Goal: Contribute content: Contribute content

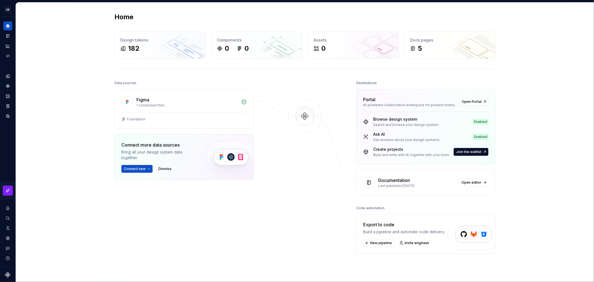
click at [303, 117] on img at bounding box center [305, 122] width 54 height 60
click at [285, 150] on img at bounding box center [305, 122] width 54 height 60
click at [11, 16] on button "Expand sidebar" at bounding box center [12, 17] width 8 height 8
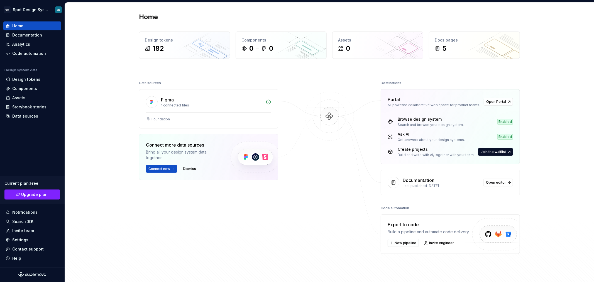
drag, startPoint x: 214, startPoint y: 38, endPoint x: 326, endPoint y: 107, distance: 130.7
click at [326, 107] on img at bounding box center [329, 122] width 54 height 60
click at [120, 79] on div "Home Design tokens 182 Components 0 0 Assets 0 Docs pages 5 Data sources Figma …" at bounding box center [329, 145] width 529 height 284
click at [90, 73] on div "Home Design tokens 182 Components 0 0 Assets 0 Docs pages 5 Data sources Figma …" at bounding box center [329, 145] width 529 height 284
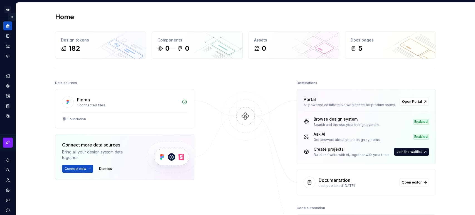
click at [8, 14] on button "Expand sidebar" at bounding box center [12, 17] width 8 height 8
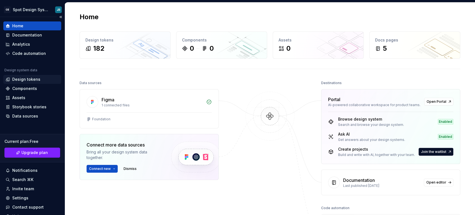
click at [31, 78] on div "Design tokens" at bounding box center [26, 80] width 28 height 6
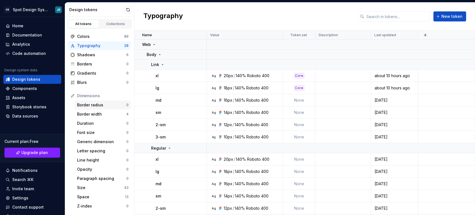
click at [96, 104] on div "Border radius" at bounding box center [101, 105] width 49 height 6
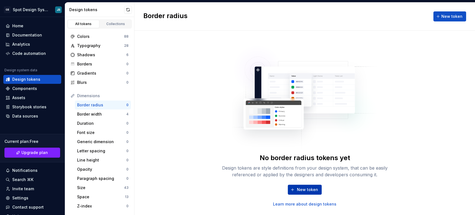
click at [305, 189] on span "New token" at bounding box center [307, 190] width 21 height 6
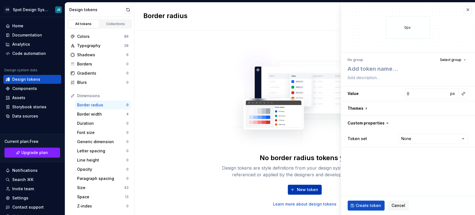
type textarea "*"
click at [377, 68] on textarea at bounding box center [407, 69] width 121 height 10
click at [376, 66] on textarea at bounding box center [407, 69] width 121 height 10
type textarea "s"
type textarea "*"
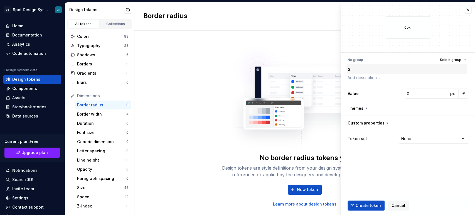
type textarea "sm"
type textarea "*"
type textarea "sm"
click at [417, 95] on input "0" at bounding box center [427, 94] width 44 height 10
type input "2"
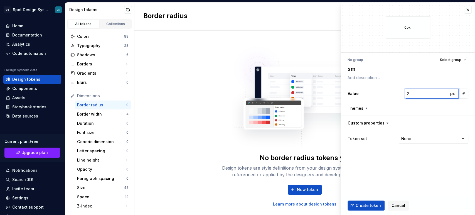
type textarea "*"
type input "2"
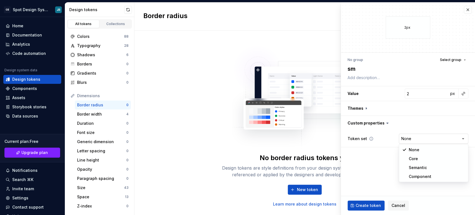
click at [418, 139] on html "GB Spot Design System JR Home Documentation Analytics Code automation Design sy…" at bounding box center [237, 107] width 475 height 215
select select "**********"
click at [373, 205] on span "Create token" at bounding box center [368, 206] width 25 height 6
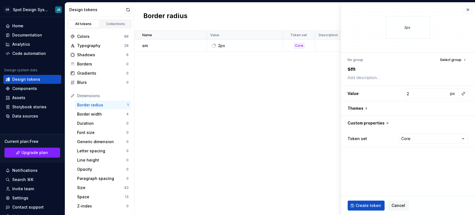
type textarea "*"
type input "0"
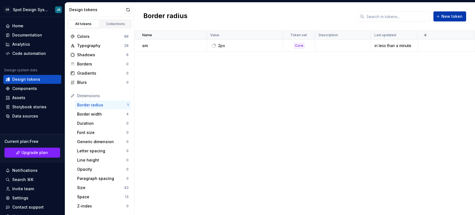
click at [447, 17] on span "New token" at bounding box center [452, 17] width 21 height 6
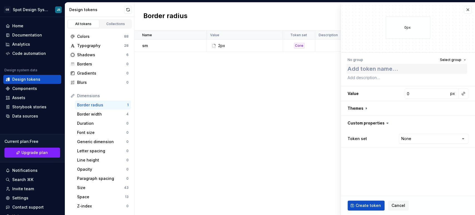
click at [411, 69] on textarea at bounding box center [407, 69] width 121 height 10
type textarea "*"
type textarea "m"
type textarea "*"
type textarea "md"
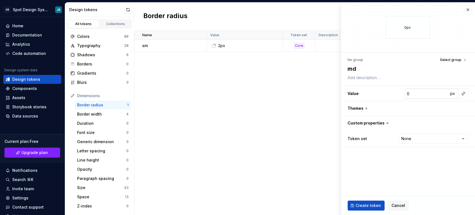
click at [409, 93] on input "0" at bounding box center [427, 94] width 44 height 10
type textarea "*"
type input "8"
click at [416, 138] on html "GB Spot Design System JR Home Documentation Analytics Code automation Design sy…" at bounding box center [237, 107] width 475 height 215
select select "**********"
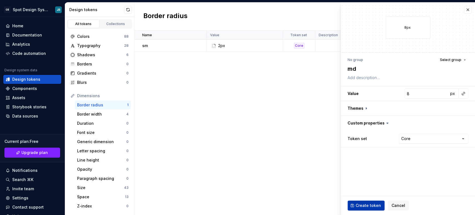
click at [372, 208] on span "Create token" at bounding box center [368, 206] width 25 height 6
type textarea "*"
type input "0"
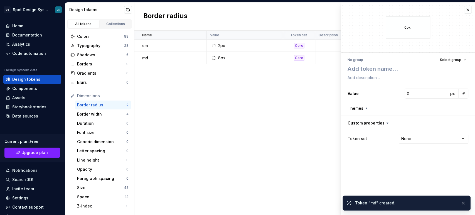
click at [227, 96] on div "Name Value Token set Description Last updated sm 2px Core less than a minute ag…" at bounding box center [304, 123] width 341 height 184
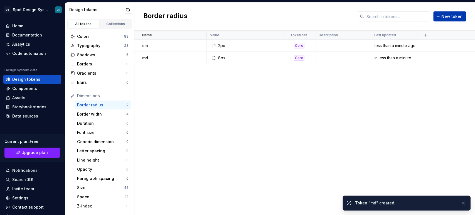
click at [454, 15] on span "New token" at bounding box center [452, 17] width 21 height 6
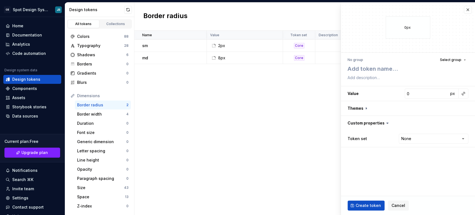
type textarea "*"
type textarea "x"
type textarea "*"
type textarea "xs"
click at [435, 92] on input "0" at bounding box center [427, 94] width 44 height 10
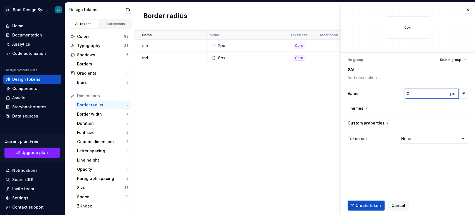
type textarea "*"
type input "2"
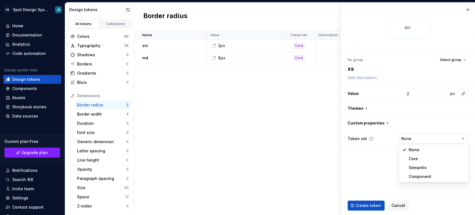
click at [435, 139] on html "GB Spot Design System JR Home Documentation Analytics Code automation Design sy…" at bounding box center [237, 107] width 475 height 215
select select "**********"
click at [364, 204] on span "Create token" at bounding box center [368, 206] width 25 height 6
type textarea "*"
type input "0"
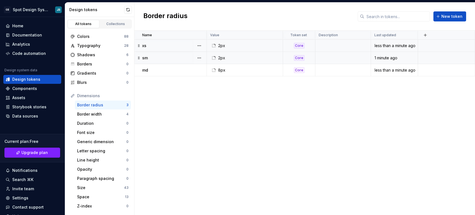
click at [222, 57] on div "2px" at bounding box center [221, 58] width 7 height 6
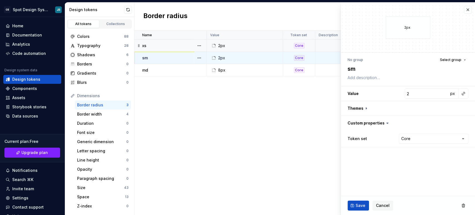
click at [222, 57] on div "2px" at bounding box center [221, 58] width 7 height 6
click at [410, 93] on input "2" at bounding box center [427, 94] width 44 height 10
type textarea "*"
type input "4"
click at [356, 203] on span "Save" at bounding box center [361, 206] width 10 height 6
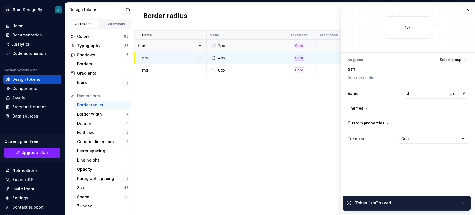
click at [196, 110] on div "Name Value Token set Description Last updated xs 2px Core less than a minute ag…" at bounding box center [304, 123] width 341 height 184
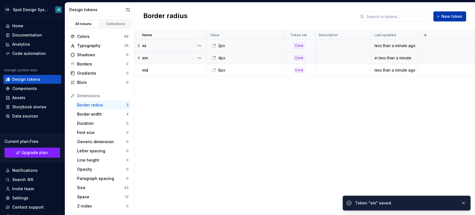
click at [445, 19] on button "New token" at bounding box center [449, 16] width 33 height 10
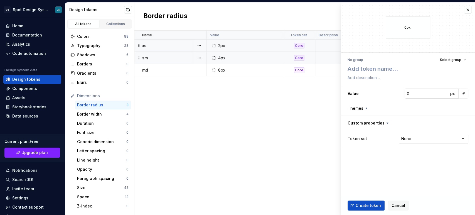
type textarea "*"
click at [423, 95] on input "0" at bounding box center [427, 94] width 44 height 10
type textarea "*"
click at [352, 71] on textarea at bounding box center [407, 69] width 121 height 10
type textarea "*"
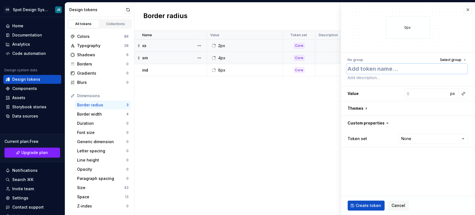
type textarea "l"
type textarea "*"
type textarea "lg"
click at [409, 95] on input "number" at bounding box center [427, 94] width 44 height 10
type textarea "*"
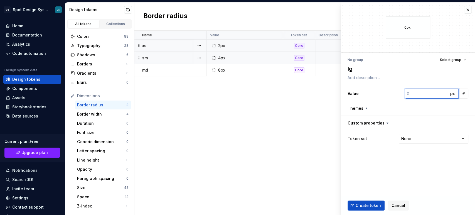
type input "1"
type textarea "*"
type input "12"
click at [420, 138] on html "GB Spot Design System JR Home Documentation Analytics Code automation Design sy…" at bounding box center [237, 107] width 475 height 215
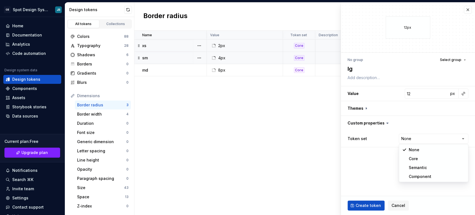
select select "**********"
click at [370, 206] on span "Create token" at bounding box center [368, 206] width 25 height 6
type textarea "*"
type input "0"
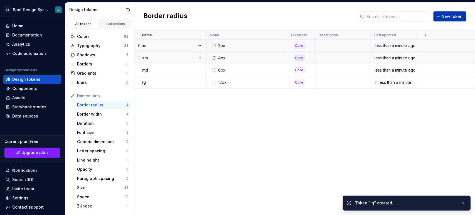
click at [446, 16] on span "New token" at bounding box center [452, 17] width 21 height 6
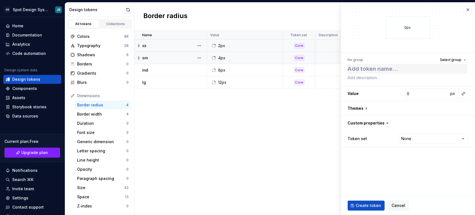
click at [412, 67] on textarea at bounding box center [407, 69] width 121 height 10
type textarea "*"
type textarea "x"
type textarea "*"
type textarea "xl"
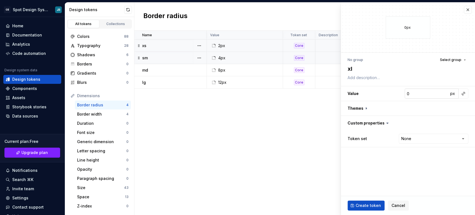
click at [420, 93] on input "0" at bounding box center [427, 94] width 44 height 10
type textarea "*"
type input "1"
type textarea "*"
type input "16"
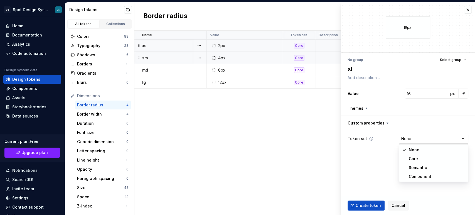
click at [408, 141] on html "GB Spot Design System JR Home Documentation Analytics Code automation Design sy…" at bounding box center [237, 107] width 475 height 215
select select "**********"
click at [371, 203] on span "Create token" at bounding box center [368, 206] width 25 height 6
type textarea "*"
type input "0"
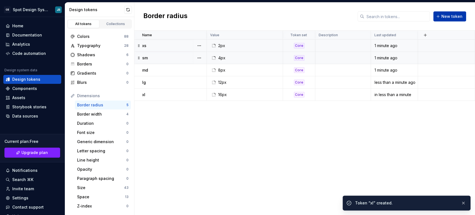
click at [445, 17] on span "New token" at bounding box center [452, 17] width 21 height 6
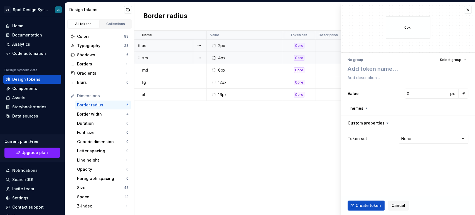
type textarea "*"
type textarea "2"
type textarea "*"
type textarea "2x"
type textarea "*"
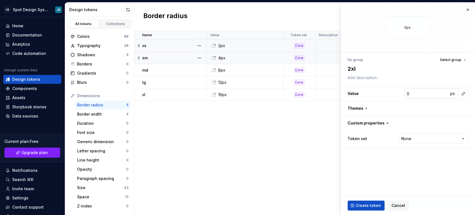
type textarea "2xl"
click at [430, 93] on input "0" at bounding box center [427, 94] width 44 height 10
type textarea "*"
type input "2"
type textarea "*"
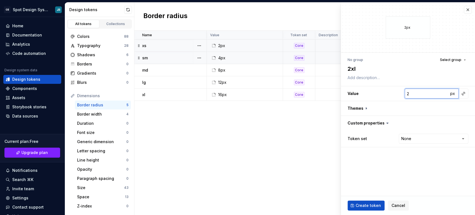
type input "24"
click at [414, 95] on input "24" at bounding box center [427, 94] width 44 height 10
type textarea "*"
type input "2"
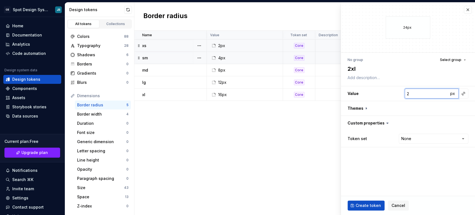
type textarea "*"
type input "20"
click at [429, 137] on html "GB Spot Design System JR Home Documentation Analytics Code automation Design sy…" at bounding box center [237, 107] width 475 height 215
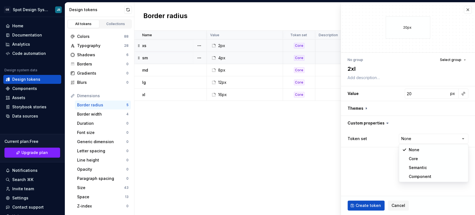
select select "**********"
click at [369, 204] on span "Create token" at bounding box center [368, 206] width 25 height 6
type textarea "*"
type input "0"
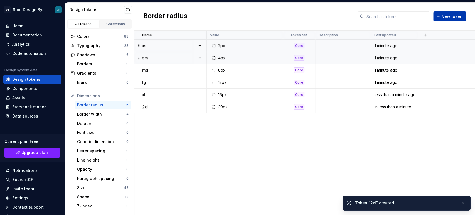
click at [445, 16] on span "New token" at bounding box center [452, 17] width 21 height 6
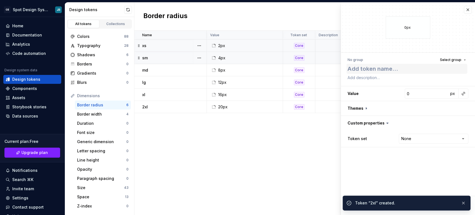
click at [400, 71] on textarea at bounding box center [407, 69] width 121 height 10
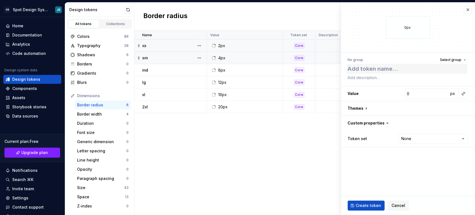
type textarea "*"
type textarea "3"
type textarea "*"
type textarea "3x"
type textarea "*"
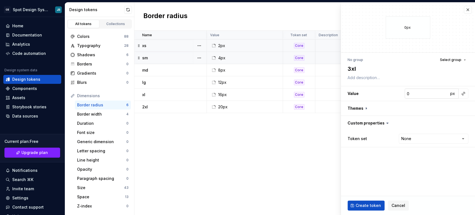
type textarea "3xl"
click at [418, 94] on input "0" at bounding box center [427, 94] width 44 height 10
type textarea "*"
type input "2"
type textarea "*"
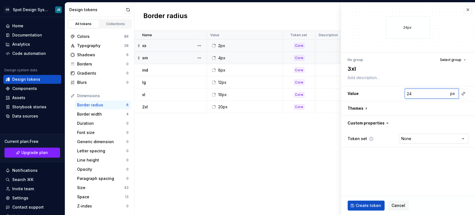
type input "24"
click at [411, 138] on html "GB Spot Design System JR Home Documentation Analytics Code automation Design sy…" at bounding box center [237, 107] width 475 height 215
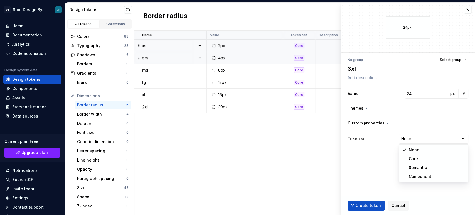
select select "**********"
click at [366, 204] on span "Create token" at bounding box center [368, 206] width 25 height 6
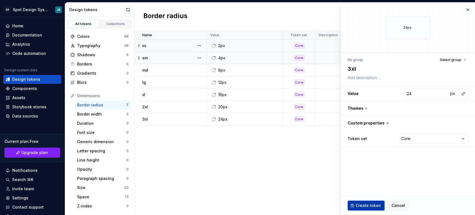
type textarea "*"
type input "0"
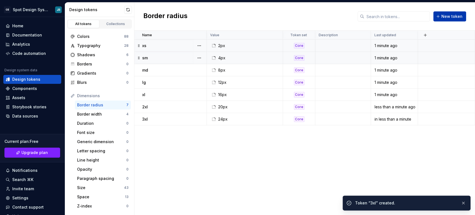
click at [446, 17] on span "New token" at bounding box center [452, 17] width 21 height 6
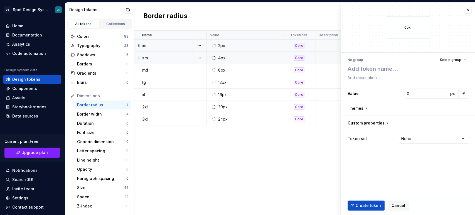
type textarea "*"
type textarea "4"
type textarea "*"
type textarea "4x"
type textarea "*"
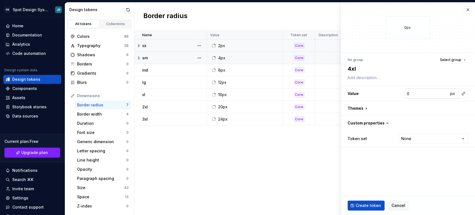
type textarea "4xl"
click at [423, 95] on input "0" at bounding box center [427, 94] width 44 height 10
type textarea "*"
type input "3"
type textarea "*"
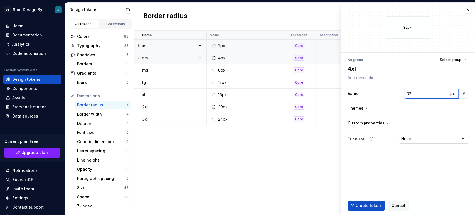
type input "32"
click at [422, 140] on html "GB Spot Design System JR Home Documentation Analytics Code automation Design sy…" at bounding box center [237, 107] width 475 height 215
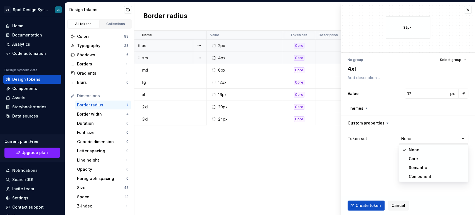
select select "**********"
click at [374, 204] on span "Create token" at bounding box center [368, 206] width 25 height 6
type textarea "*"
type input "0"
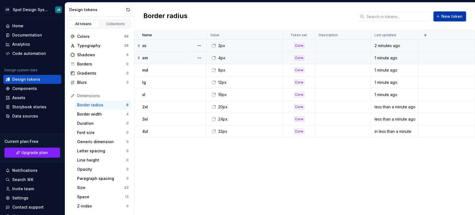
click at [451, 18] on span "New token" at bounding box center [452, 17] width 21 height 6
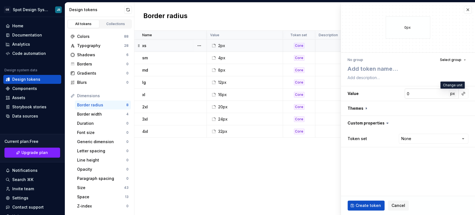
type textarea "*"
type textarea "5"
type textarea "*"
type textarea "5x"
type textarea "*"
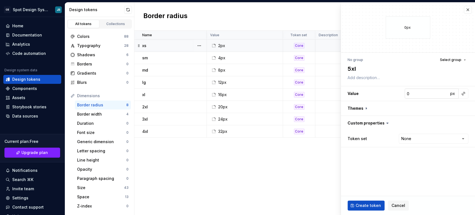
type textarea "5xl"
click at [424, 93] on input "0" at bounding box center [427, 94] width 44 height 10
type textarea "*"
type input "4"
type textarea "*"
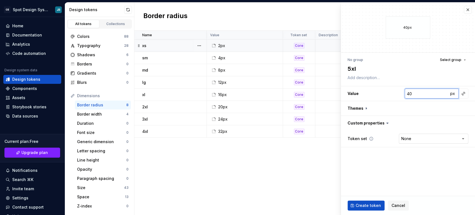
type input "40"
click at [414, 136] on html "GB Spot Design System JR Home Documentation Analytics Code automation Design sy…" at bounding box center [237, 107] width 475 height 215
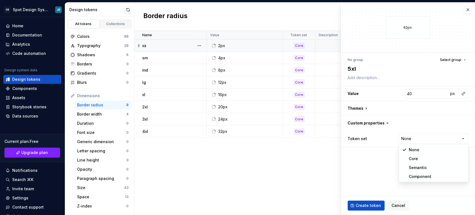
select select "**********"
drag, startPoint x: 417, startPoint y: 158, endPoint x: 407, endPoint y: 173, distance: 18.4
click at [371, 205] on span "Create token" at bounding box center [368, 206] width 25 height 6
type textarea "*"
type input "0"
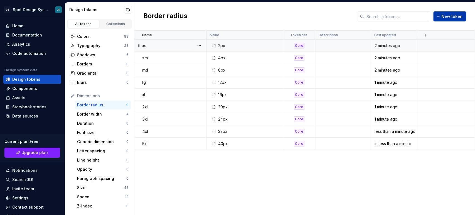
click at [451, 17] on span "New token" at bounding box center [452, 17] width 21 height 6
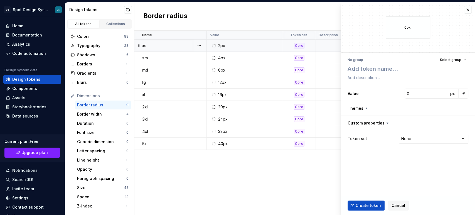
type textarea "*"
type textarea "6"
type textarea "*"
type textarea "6x"
type textarea "*"
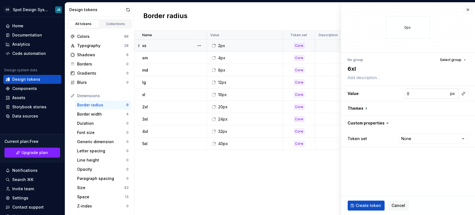
type textarea "6xl"
click at [427, 95] on input "0" at bounding box center [427, 94] width 44 height 10
type textarea "*"
type input "4"
type textarea "*"
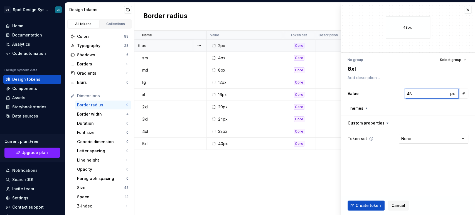
type input "48"
click at [422, 137] on html "GB Spot Design System JR Home Documentation Analytics Code automation Design sy…" at bounding box center [237, 107] width 475 height 215
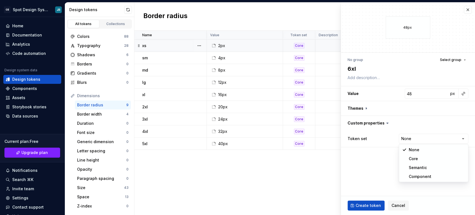
select select "**********"
click at [370, 203] on span "Create token" at bounding box center [368, 206] width 25 height 6
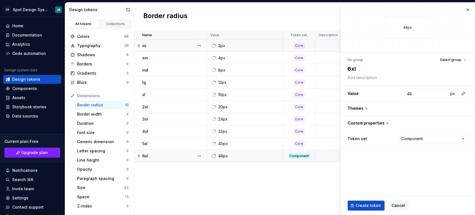
type textarea "*"
type input "0"
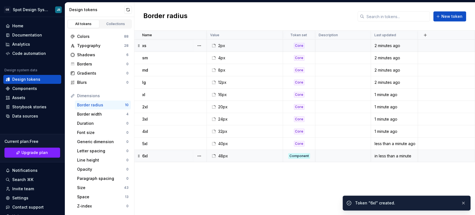
click at [303, 155] on div "Component" at bounding box center [299, 156] width 22 height 6
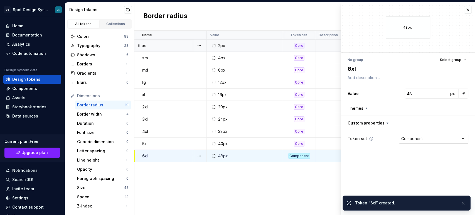
click at [414, 140] on html "GB Spot Design System JR Home Documentation Analytics Code automation Design sy…" at bounding box center [237, 107] width 475 height 215
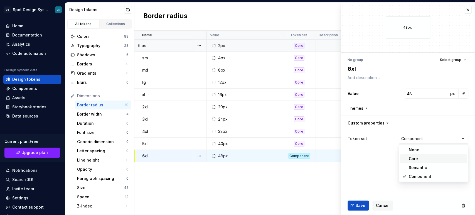
type textarea "*"
select select "**********"
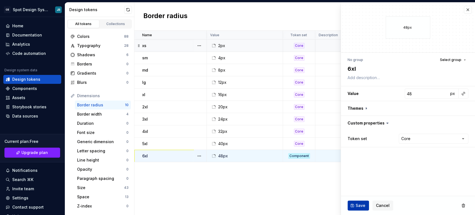
click at [359, 204] on span "Save" at bounding box center [361, 206] width 10 height 6
click at [304, 184] on div "Name Value Token set Description Last updated xs 2px Core 2 minutes ago sm 4px …" at bounding box center [304, 123] width 341 height 184
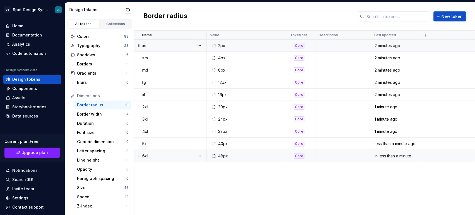
click at [185, 184] on div "Name Value Token set Description Last updated xs 2px Core 2 minutes ago sm 4px …" at bounding box center [304, 123] width 341 height 184
drag, startPoint x: 174, startPoint y: 181, endPoint x: 171, endPoint y: 194, distance: 13.3
click at [169, 196] on div "Name Value Token set Description Last updated xs 2px Core 2 minutes ago sm 4px …" at bounding box center [304, 123] width 341 height 184
click at [450, 15] on span "New token" at bounding box center [452, 17] width 21 height 6
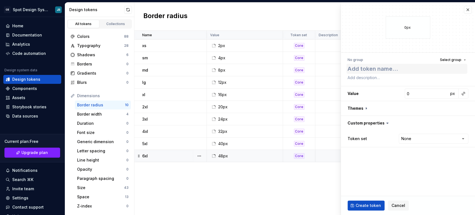
click at [384, 70] on textarea at bounding box center [407, 69] width 121 height 10
type textarea "*"
type textarea "f"
type textarea "*"
type textarea "fu"
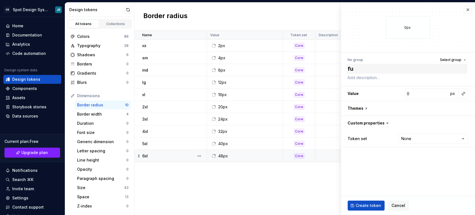
type textarea "*"
type textarea "ful"
type textarea "*"
type textarea "full"
type textarea "*"
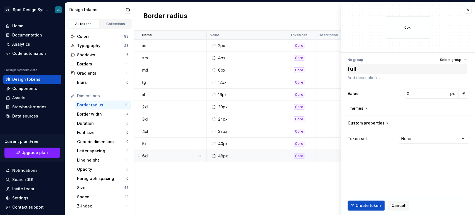
type textarea "full"
type textarea "*"
type textarea "full r"
type textarea "*"
type textarea "full ro"
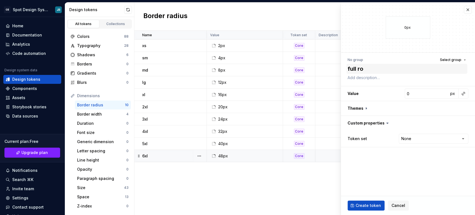
type textarea "*"
type textarea "full rou"
type textarea "*"
type textarea "full roun"
type textarea "*"
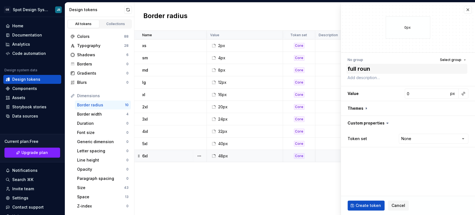
type textarea "full round"
type textarea "*"
type textarea "full rounde"
type textarea "*"
type textarea "full rounded"
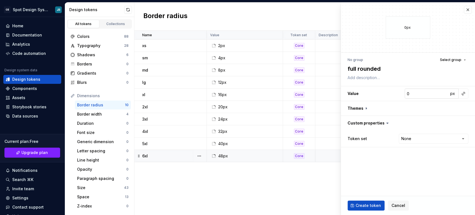
click at [415, 93] on input "0" at bounding box center [427, 94] width 44 height 10
type textarea "*"
type input "5"
type textarea "*"
type input "51"
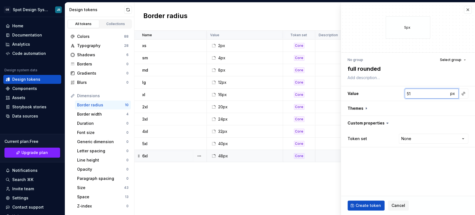
type textarea "*"
type input "512"
click at [423, 137] on html "GB Spot Design System JR Home Documentation Analytics Code automation Design sy…" at bounding box center [237, 107] width 475 height 215
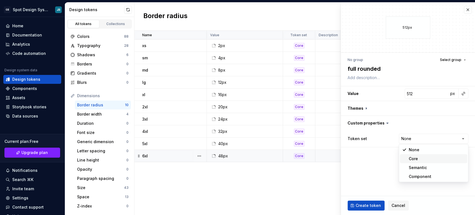
type textarea "*"
select select "**********"
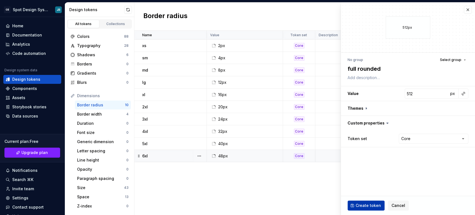
click at [375, 204] on span "Create token" at bounding box center [368, 206] width 25 height 6
type textarea "*"
type input "0"
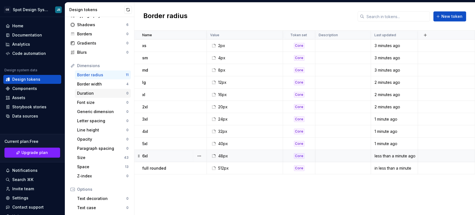
scroll to position [31, 0]
click at [96, 166] on div "Space" at bounding box center [101, 166] width 48 height 6
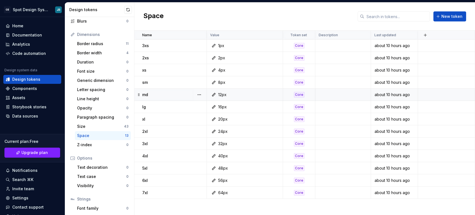
scroll to position [62, 0]
click at [99, 125] on div "Size" at bounding box center [100, 126] width 47 height 6
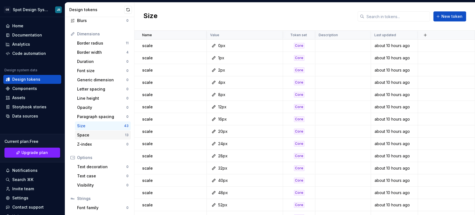
click at [98, 135] on div "Space" at bounding box center [101, 135] width 48 height 6
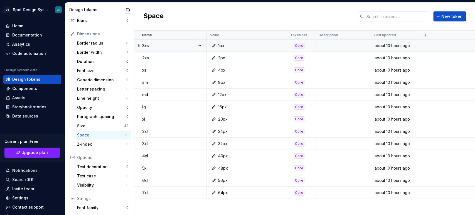
click at [145, 46] on p "3xs" at bounding box center [145, 46] width 7 height 6
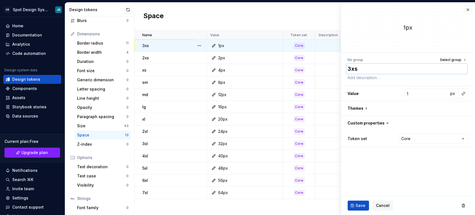
click at [356, 71] on textarea "3xs" at bounding box center [407, 69] width 121 height 10
type textarea "*"
type textarea "x"
type textarea "*"
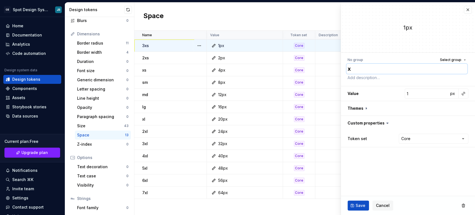
type textarea "xs"
type textarea "*"
type textarea "xs"
click at [356, 205] on span "Save" at bounding box center [361, 206] width 10 height 6
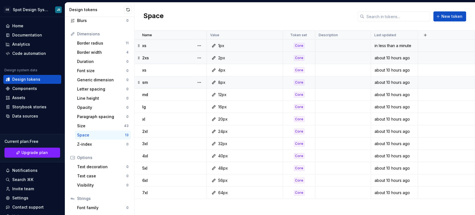
click at [145, 57] on p "2xs" at bounding box center [145, 58] width 7 height 6
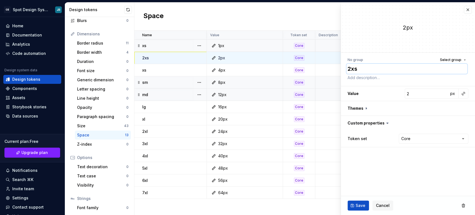
click at [351, 70] on textarea "2xs" at bounding box center [407, 69] width 121 height 10
type textarea "*"
type textarea "s"
type textarea "*"
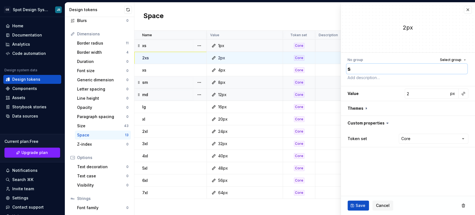
type textarea "sm"
type textarea "*"
type textarea "sm"
click at [356, 204] on span "Save" at bounding box center [361, 206] width 10 height 6
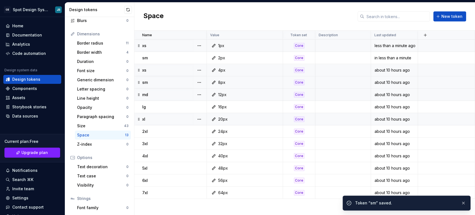
click at [144, 71] on p "xs" at bounding box center [144, 70] width 4 height 6
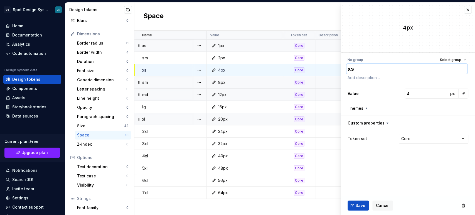
click at [351, 68] on textarea "xs" at bounding box center [407, 69] width 121 height 10
type textarea "*"
type textarea "md"
type textarea "*"
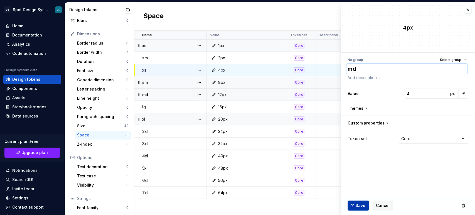
type textarea "md"
click at [359, 204] on span "Save" at bounding box center [361, 206] width 10 height 6
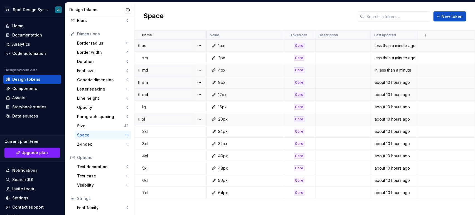
click at [144, 94] on p "md" at bounding box center [145, 95] width 6 height 6
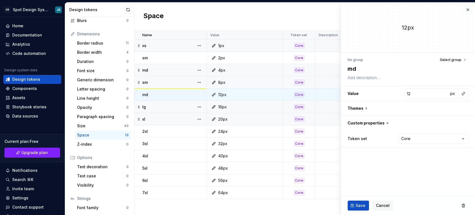
click at [146, 82] on p "sm" at bounding box center [145, 83] width 6 height 6
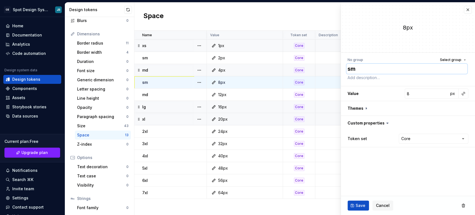
click at [354, 70] on textarea "sm" at bounding box center [407, 69] width 121 height 10
type textarea "*"
type textarea "l"
type textarea "*"
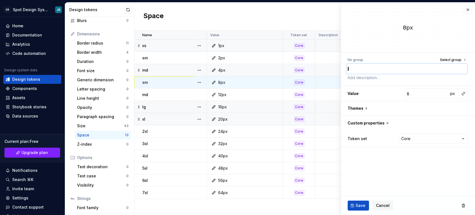
type textarea "lg"
type textarea "*"
type textarea "lg"
click at [359, 203] on span "Save" at bounding box center [361, 206] width 10 height 6
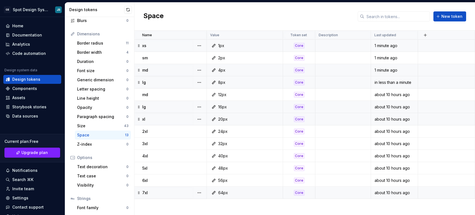
drag, startPoint x: 169, startPoint y: 192, endPoint x: 164, endPoint y: 192, distance: 5.6
click at [164, 192] on div "7xl" at bounding box center [174, 193] width 64 height 6
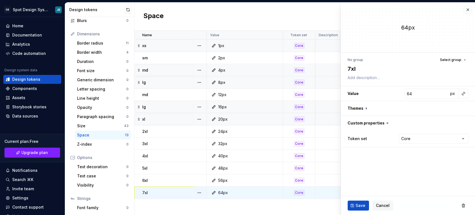
click at [198, 192] on button "button" at bounding box center [199, 193] width 8 height 8
click at [214, 183] on div "Delete token" at bounding box center [224, 182] width 36 height 6
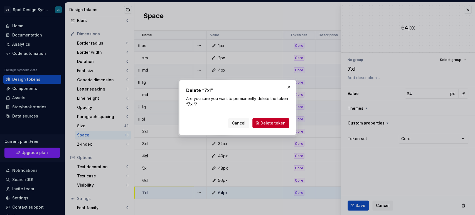
click at [268, 123] on span "Delete token" at bounding box center [273, 123] width 25 height 6
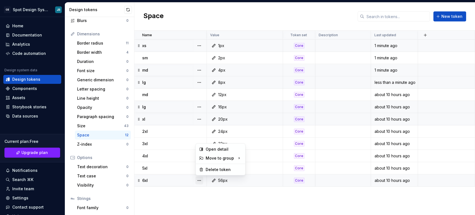
click at [199, 180] on button "button" at bounding box center [199, 181] width 8 height 8
click at [218, 170] on div "Delete token" at bounding box center [224, 170] width 36 height 6
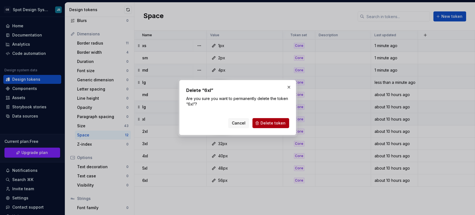
click at [280, 123] on span "Delete token" at bounding box center [273, 123] width 25 height 6
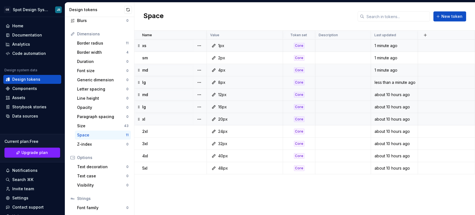
click at [146, 95] on p "md" at bounding box center [145, 95] width 6 height 6
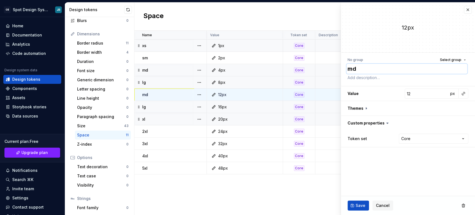
click at [354, 67] on textarea "md" at bounding box center [407, 69] width 121 height 10
type textarea "*"
type textarea "x"
type textarea "*"
type textarea "xl"
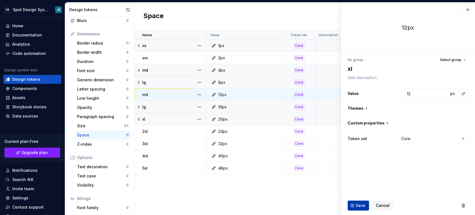
click at [361, 204] on span "Save" at bounding box center [361, 206] width 10 height 6
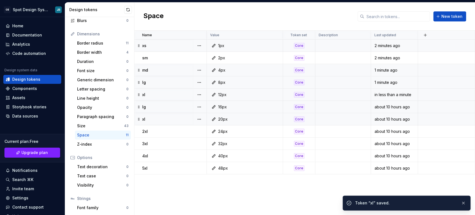
click at [143, 106] on p "lg" at bounding box center [144, 107] width 4 height 6
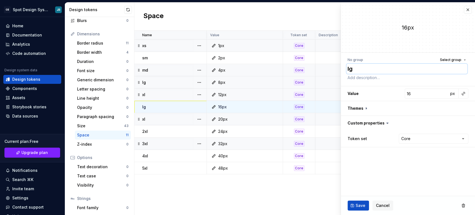
click at [347, 67] on textarea "lg" at bounding box center [407, 69] width 121 height 10
click at [361, 204] on span "Save" at bounding box center [361, 206] width 10 height 6
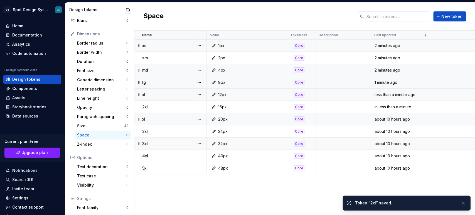
click at [144, 118] on p "xl" at bounding box center [143, 119] width 3 height 6
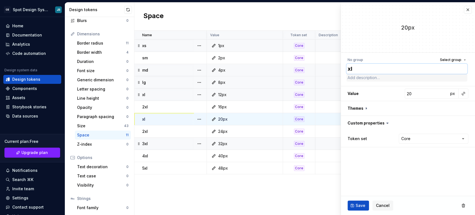
drag, startPoint x: 350, startPoint y: 70, endPoint x: 355, endPoint y: 76, distance: 7.7
click at [350, 69] on textarea "xl" at bounding box center [407, 69] width 121 height 10
click at [359, 204] on span "Save" at bounding box center [361, 206] width 10 height 6
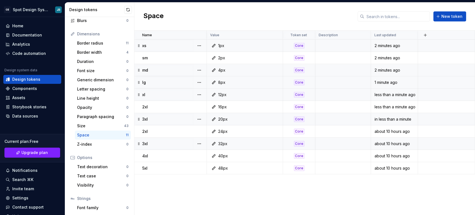
click at [219, 118] on div "20px" at bounding box center [222, 119] width 9 height 6
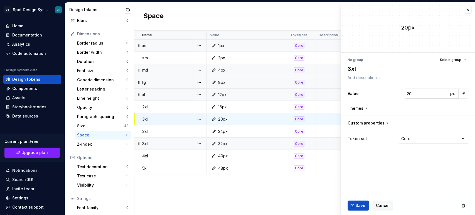
click at [431, 94] on input "20" at bounding box center [427, 94] width 44 height 10
click at [355, 204] on button "Save" at bounding box center [358, 205] width 21 height 10
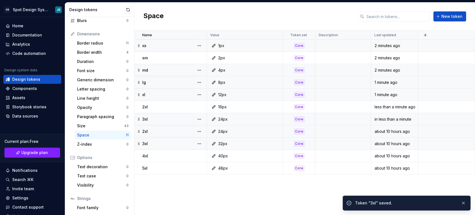
click at [222, 131] on div "24px" at bounding box center [222, 132] width 9 height 6
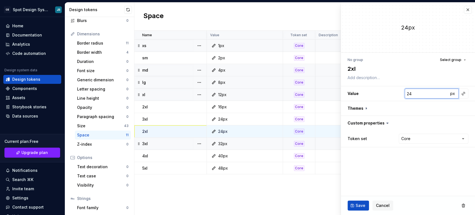
click at [423, 95] on input "24" at bounding box center [427, 94] width 44 height 10
click at [360, 205] on span "Save" at bounding box center [361, 206] width 10 height 6
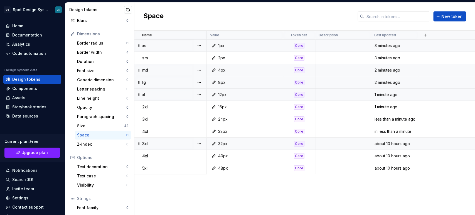
click at [222, 143] on div "32px" at bounding box center [222, 144] width 9 height 6
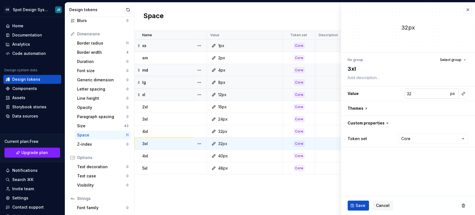
click at [411, 95] on input "32" at bounding box center [427, 94] width 44 height 10
click at [357, 68] on textarea "3xl" at bounding box center [407, 69] width 121 height 10
click at [359, 205] on span "Save" at bounding box center [361, 206] width 10 height 6
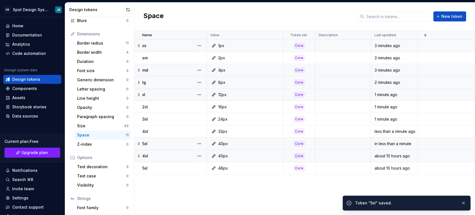
click at [224, 155] on div "40px" at bounding box center [223, 156] width 10 height 6
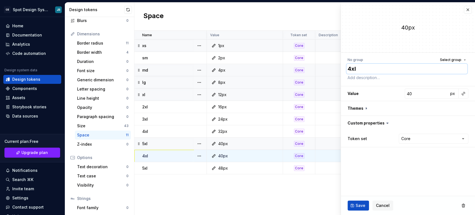
click at [356, 68] on textarea "4xl" at bounding box center [407, 69] width 121 height 10
click at [421, 98] on input "40" at bounding box center [427, 94] width 44 height 10
click at [356, 204] on span "Save" at bounding box center [361, 206] width 10 height 6
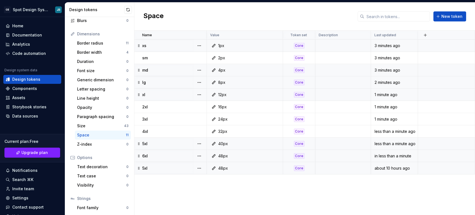
drag, startPoint x: 182, startPoint y: 169, endPoint x: 168, endPoint y: 168, distance: 14.0
click at [168, 168] on div "5xl" at bounding box center [174, 168] width 64 height 6
click at [198, 167] on button "button" at bounding box center [199, 168] width 8 height 8
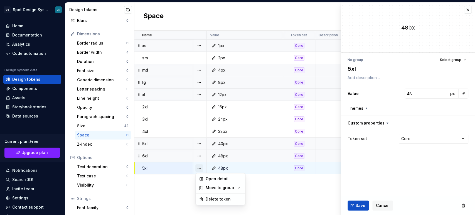
click at [201, 169] on button "button" at bounding box center [199, 168] width 8 height 8
click at [212, 198] on div "Delete token" at bounding box center [224, 199] width 36 height 6
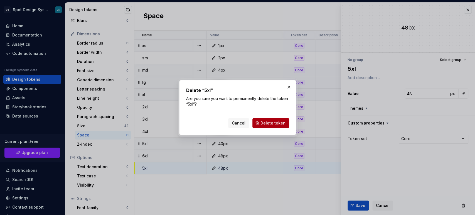
click at [263, 121] on span "Delete token" at bounding box center [273, 123] width 25 height 6
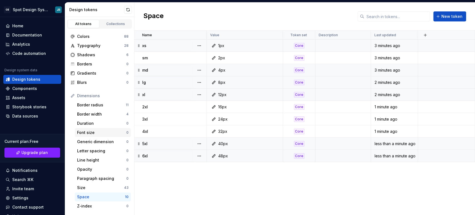
click at [101, 130] on div "Font size" at bounding box center [101, 133] width 49 height 6
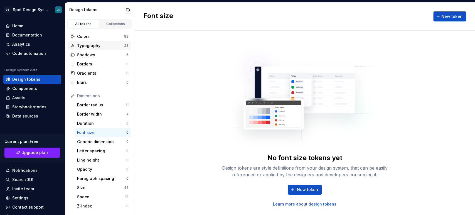
click at [95, 46] on div "Typography" at bounding box center [100, 46] width 47 height 6
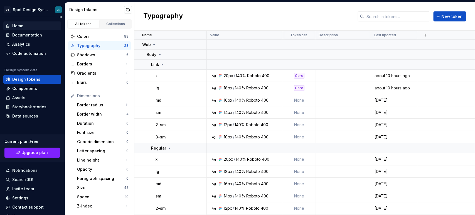
click at [15, 24] on div "Home" at bounding box center [17, 26] width 11 height 6
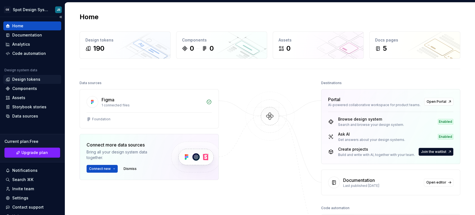
click at [22, 79] on div "Design tokens" at bounding box center [26, 80] width 28 height 6
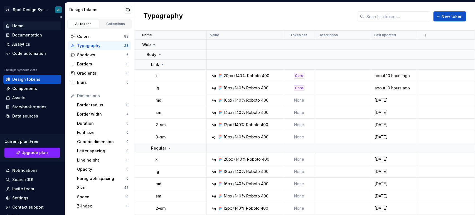
click at [18, 26] on div "Home" at bounding box center [17, 26] width 11 height 6
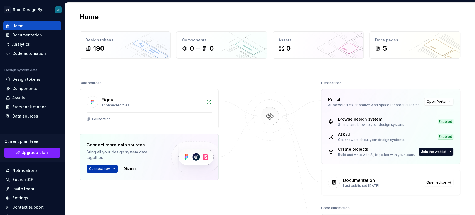
click at [101, 168] on span "Connect new" at bounding box center [100, 168] width 22 height 4
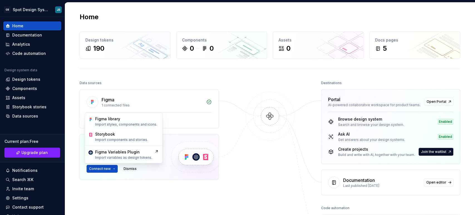
click at [166, 187] on div "Figma 1 connected files Foundation Connect more data sources Bring all your des…" at bounding box center [149, 148] width 139 height 119
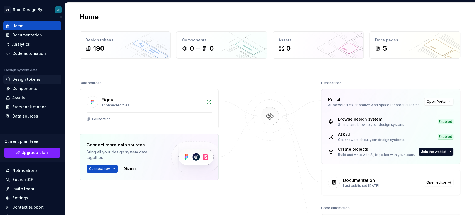
click at [29, 77] on div "Design tokens" at bounding box center [26, 80] width 28 height 6
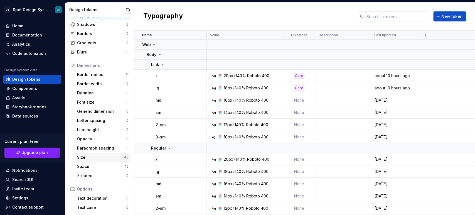
scroll to position [31, 0]
click at [25, 23] on div "Home" at bounding box center [32, 26] width 53 height 6
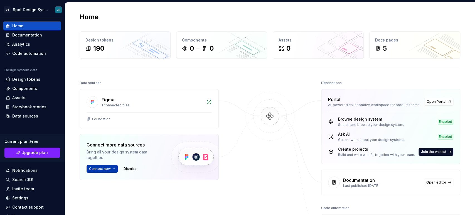
click at [106, 169] on span "Connect new" at bounding box center [100, 168] width 22 height 4
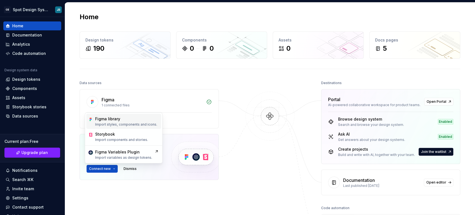
click at [106, 123] on p "Import styles, components and icons." at bounding box center [126, 124] width 62 height 4
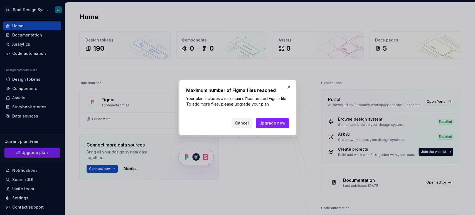
click at [242, 122] on span "Cancel" at bounding box center [242, 123] width 14 height 6
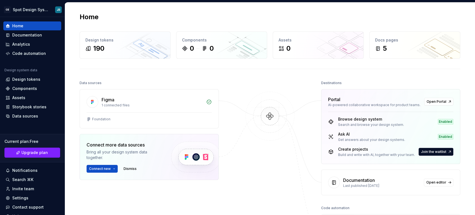
click at [250, 151] on img at bounding box center [270, 122] width 54 height 60
click at [27, 25] on div "Home" at bounding box center [32, 26] width 53 height 6
click at [25, 115] on div "Data sources" at bounding box center [25, 116] width 26 height 6
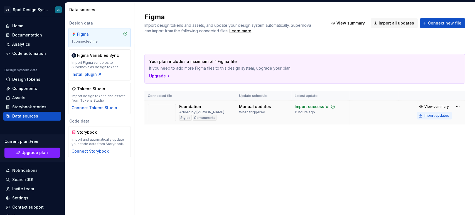
click at [439, 115] on div "Import updates" at bounding box center [436, 115] width 25 height 4
click at [204, 146] on div "Figma Import design tokens and assets, and update your design system automatica…" at bounding box center [304, 109] width 341 height 212
click at [21, 24] on div "Home" at bounding box center [17, 26] width 11 height 6
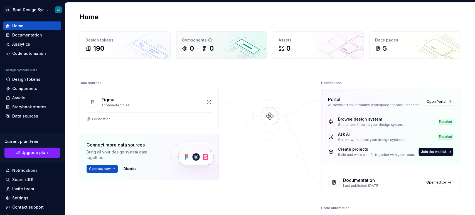
click at [205, 44] on div "0" at bounding box center [208, 48] width 12 height 9
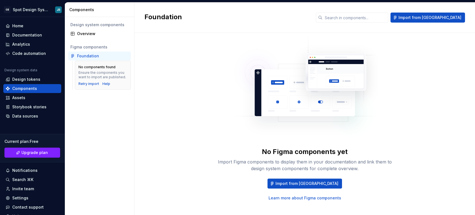
scroll to position [17, 0]
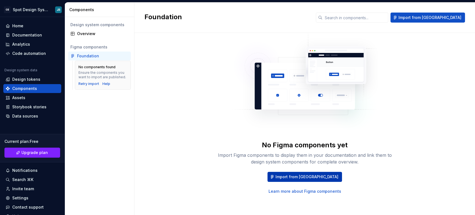
click at [295, 174] on span "Import from [GEOGRAPHIC_DATA]" at bounding box center [307, 177] width 63 height 6
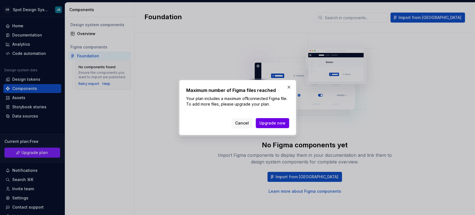
click at [278, 123] on span "Upgrade now" at bounding box center [272, 123] width 26 height 6
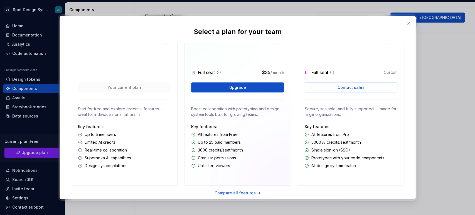
scroll to position [0, 0]
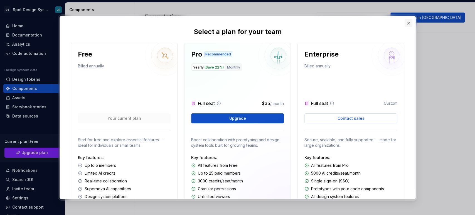
click at [408, 23] on button "button" at bounding box center [409, 23] width 8 height 8
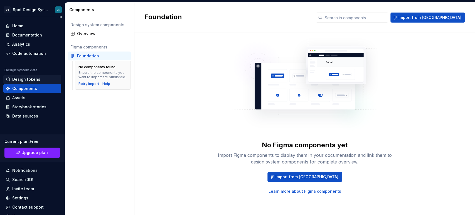
click at [28, 79] on div "Design tokens" at bounding box center [26, 80] width 28 height 6
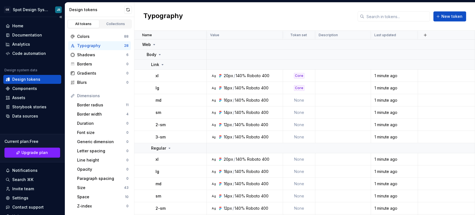
click at [34, 77] on div "Design tokens" at bounding box center [26, 80] width 28 height 6
click at [22, 26] on div "Home" at bounding box center [17, 26] width 11 height 6
